Goal: Information Seeking & Learning: Check status

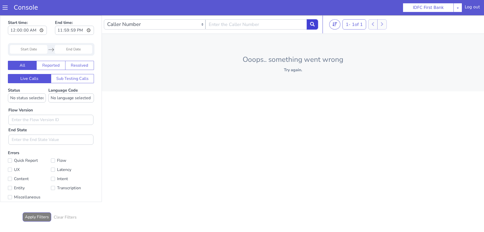
click at [312, 25] on icon at bounding box center [312, 24] width 5 height 5
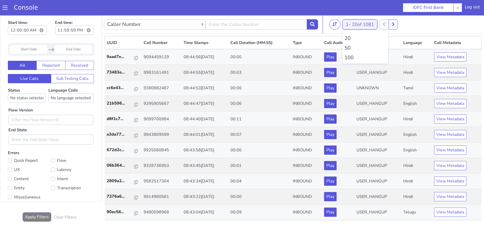
click at [361, 23] on span "20 of 1081" at bounding box center [363, 24] width 22 height 6
click at [350, 56] on li "100" at bounding box center [366, 58] width 42 height 8
click at [314, 19] on div "Caller Number Call UUID Custom Parameter" at bounding box center [211, 24] width 214 height 14
click at [312, 22] on icon at bounding box center [312, 24] width 5 height 5
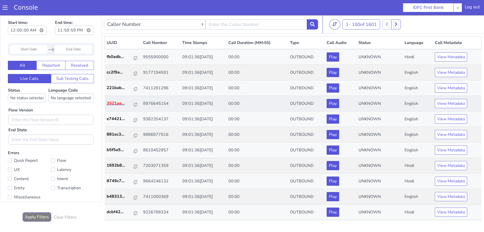
click at [112, 105] on p "3521aa..." at bounding box center [120, 103] width 27 height 6
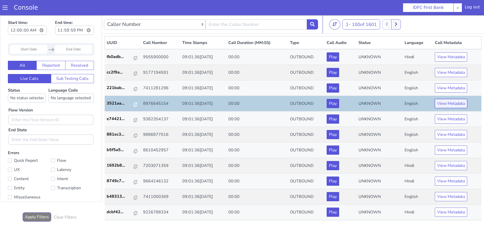
click at [448, 106] on button "View Metadata" at bounding box center [451, 103] width 32 height 9
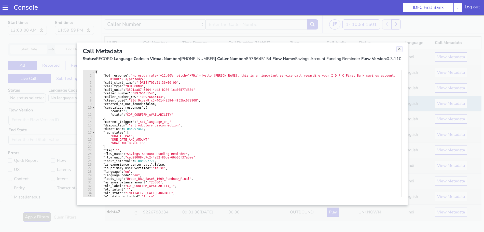
click at [399, 50] on link "Close" at bounding box center [399, 49] width 5 height 5
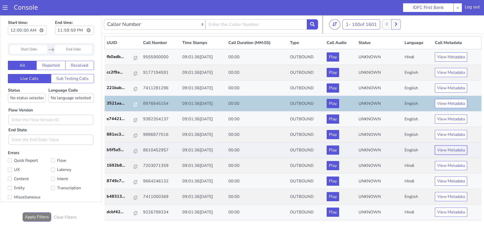
click at [446, 149] on button "View Metadata" at bounding box center [451, 150] width 32 height 9
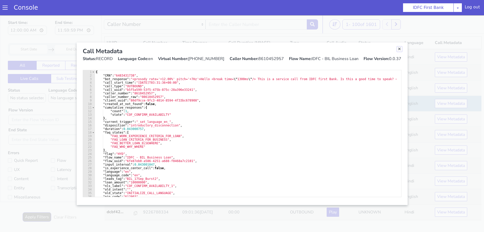
click at [401, 50] on link "Close" at bounding box center [399, 49] width 5 height 5
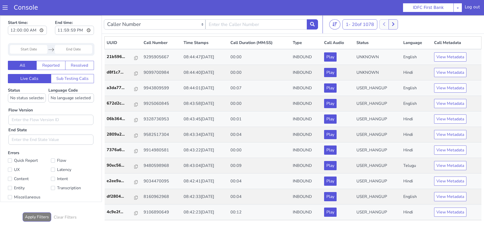
click at [6, 8] on div "home call report flow creator call stitching sub testing campaign manager" at bounding box center [242, 116] width 484 height 232
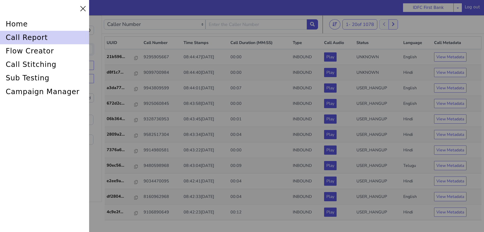
click at [10, 37] on div "call report" at bounding box center [46, 32] width 89 height 16
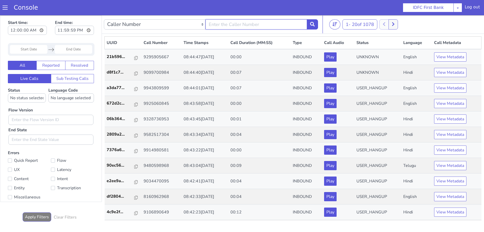
click at [267, 26] on input "text" at bounding box center [257, 24] width 102 height 10
type input "6352248031"
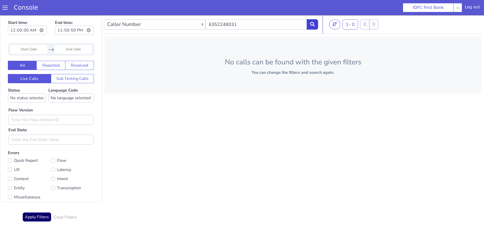
click at [310, 22] on button at bounding box center [312, 24] width 11 height 10
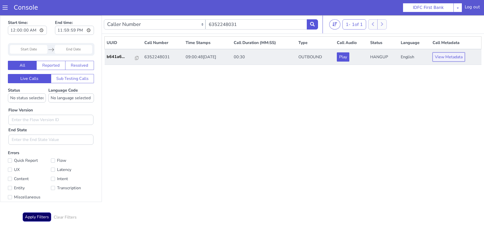
click at [447, 58] on button "View Metadata" at bounding box center [449, 56] width 32 height 9
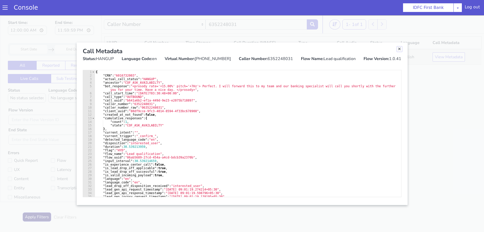
click at [398, 50] on link "Close" at bounding box center [399, 49] width 5 height 5
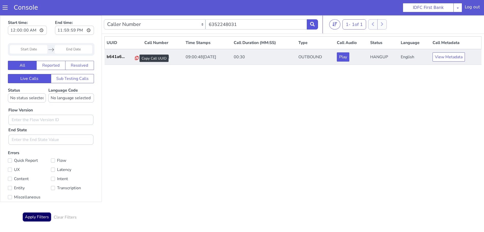
click at [135, 58] on icon at bounding box center [137, 58] width 4 height 4
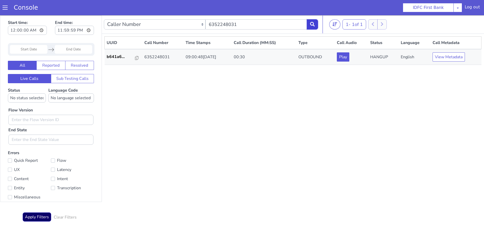
click at [315, 24] on button at bounding box center [312, 24] width 11 height 10
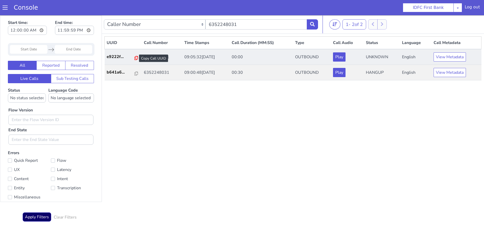
click at [135, 58] on icon at bounding box center [137, 58] width 4 height 4
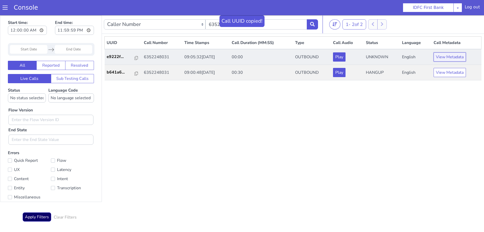
click at [442, 56] on button "View Metadata" at bounding box center [450, 56] width 32 height 9
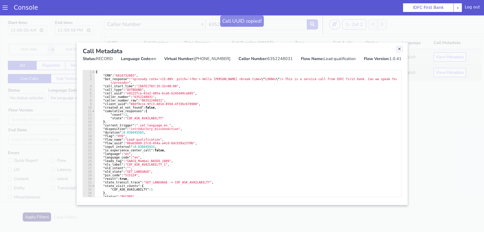
click at [400, 48] on link "Close" at bounding box center [399, 49] width 5 height 5
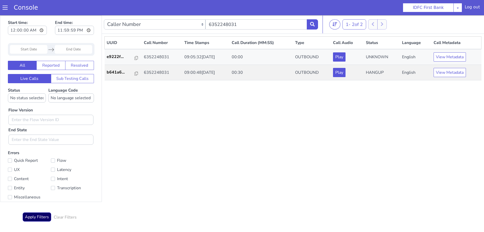
click at [319, 23] on nav "Caller Number Call UUID Custom Parameter 6352248031 1 - 2 of 2 20 50 100" at bounding box center [293, 24] width 382 height 19
click at [312, 21] on button at bounding box center [312, 24] width 11 height 10
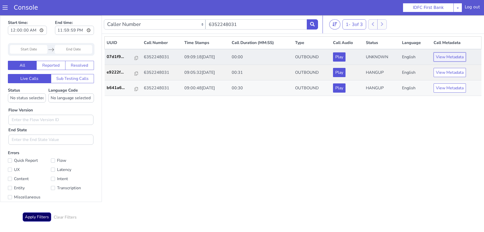
click at [453, 56] on button "View Metadata" at bounding box center [450, 56] width 32 height 9
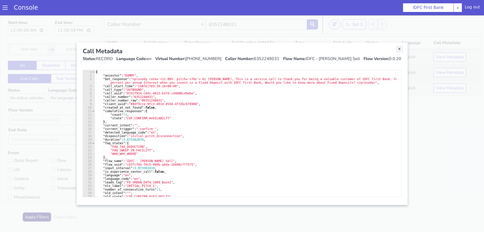
click at [399, 48] on link "Close" at bounding box center [399, 49] width 5 height 5
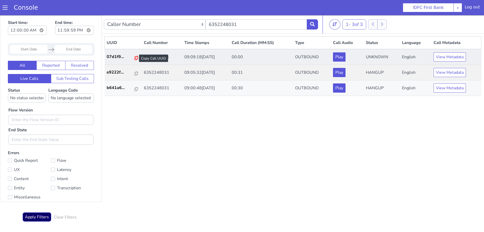
click at [135, 58] on icon at bounding box center [137, 58] width 4 height 4
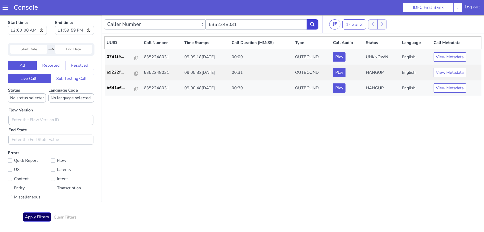
click at [314, 25] on icon at bounding box center [312, 24] width 5 height 5
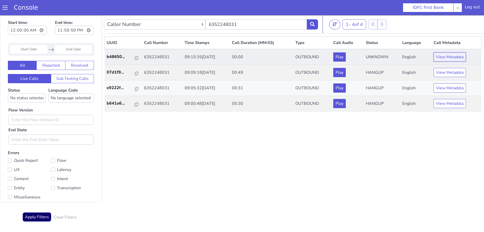
click at [442, 56] on button "View Metadata" at bounding box center [450, 56] width 32 height 9
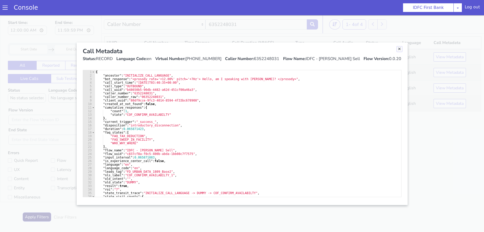
click at [399, 49] on link "Close" at bounding box center [399, 49] width 5 height 5
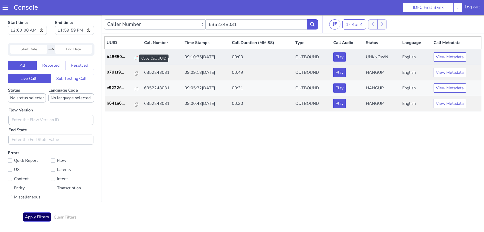
click at [135, 58] on icon at bounding box center [137, 58] width 4 height 4
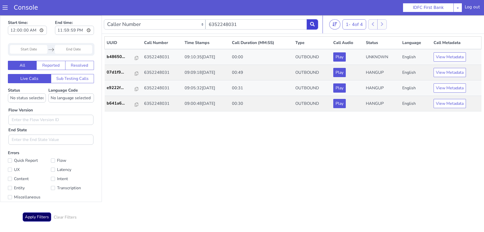
click at [312, 22] on icon at bounding box center [312, 24] width 5 height 5
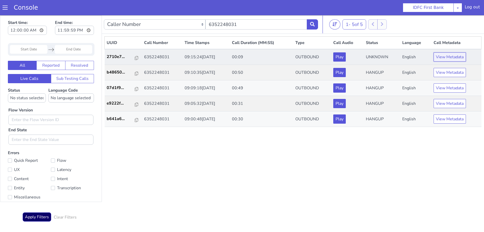
click at [457, 58] on button "View Metadata" at bounding box center [450, 56] width 32 height 9
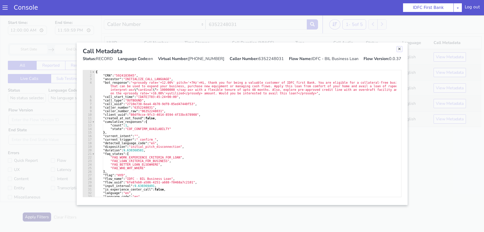
click at [399, 48] on link "Close" at bounding box center [399, 49] width 5 height 5
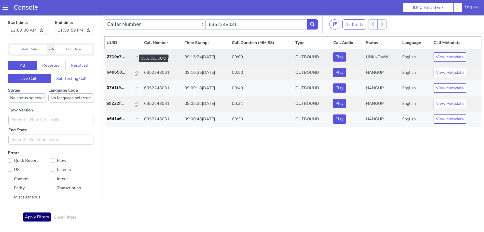
click at [135, 57] on icon at bounding box center [137, 58] width 4 height 4
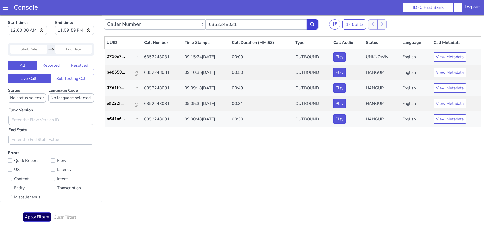
click at [315, 19] on button at bounding box center [312, 24] width 11 height 10
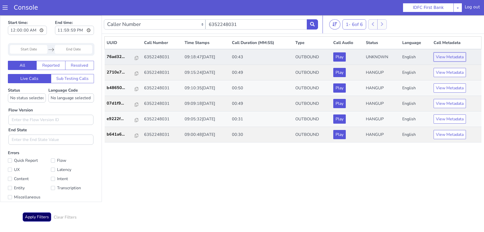
click at [445, 56] on button "View Metadata" at bounding box center [450, 56] width 32 height 9
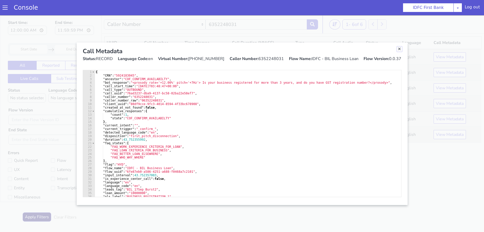
click at [400, 49] on link "Close" at bounding box center [399, 49] width 5 height 5
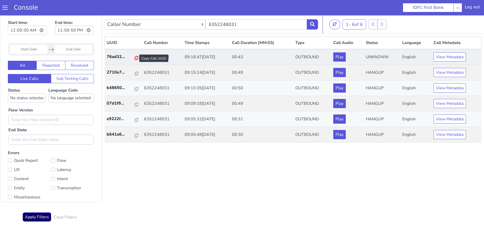
click at [135, 58] on icon at bounding box center [137, 58] width 4 height 4
